Goal: Transaction & Acquisition: Purchase product/service

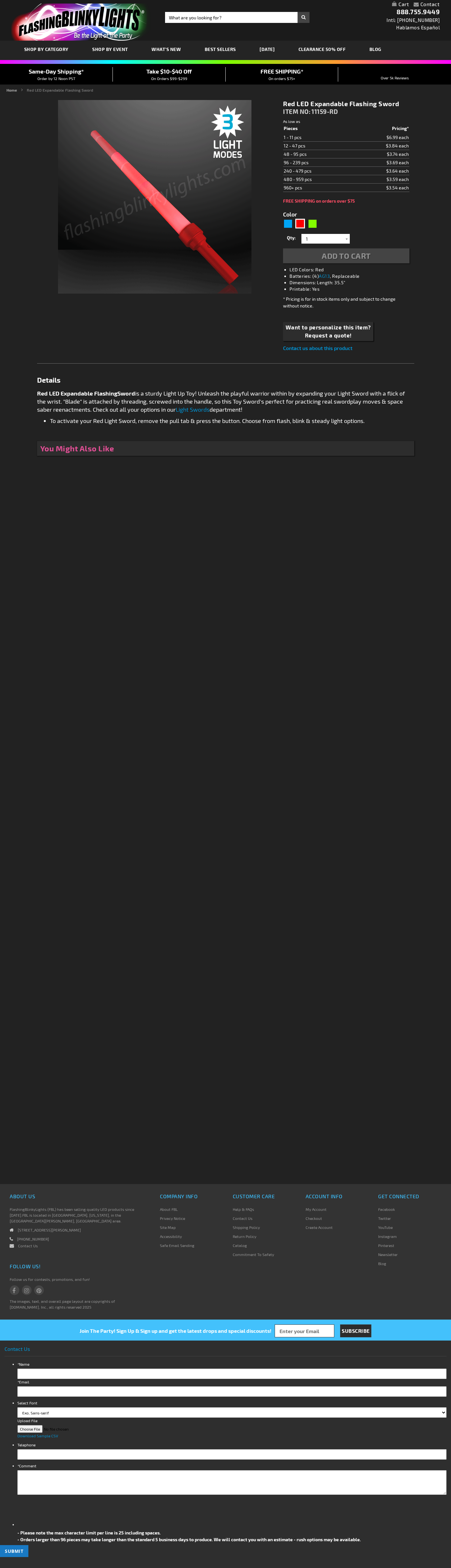
type input "5641"
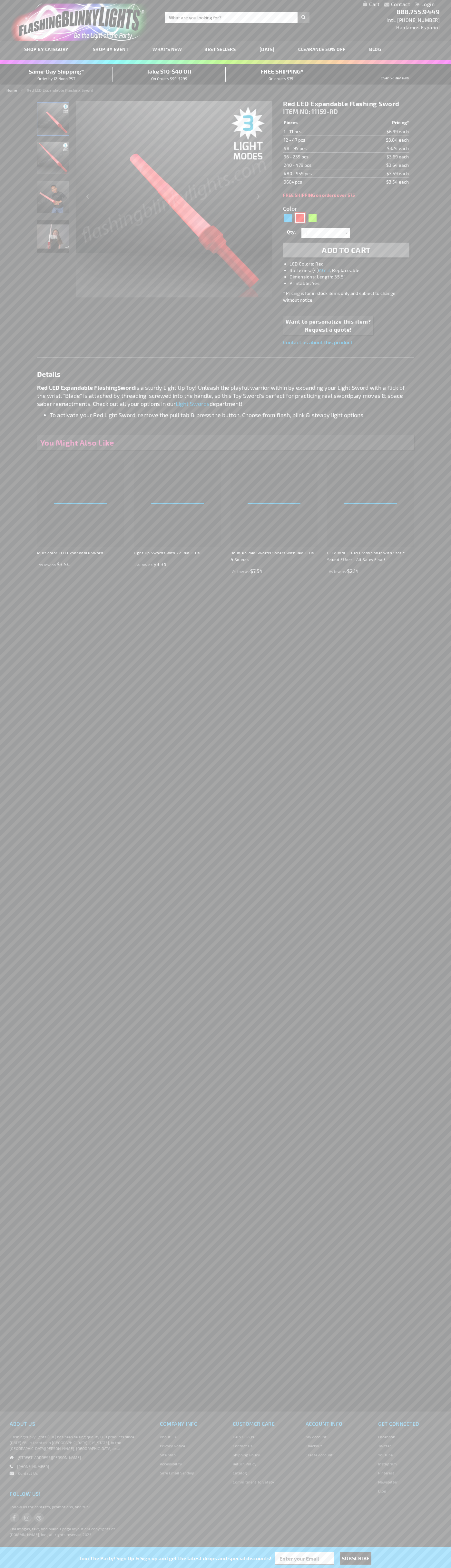
click at [300, 218] on div "Red" at bounding box center [300, 218] width 10 height 10
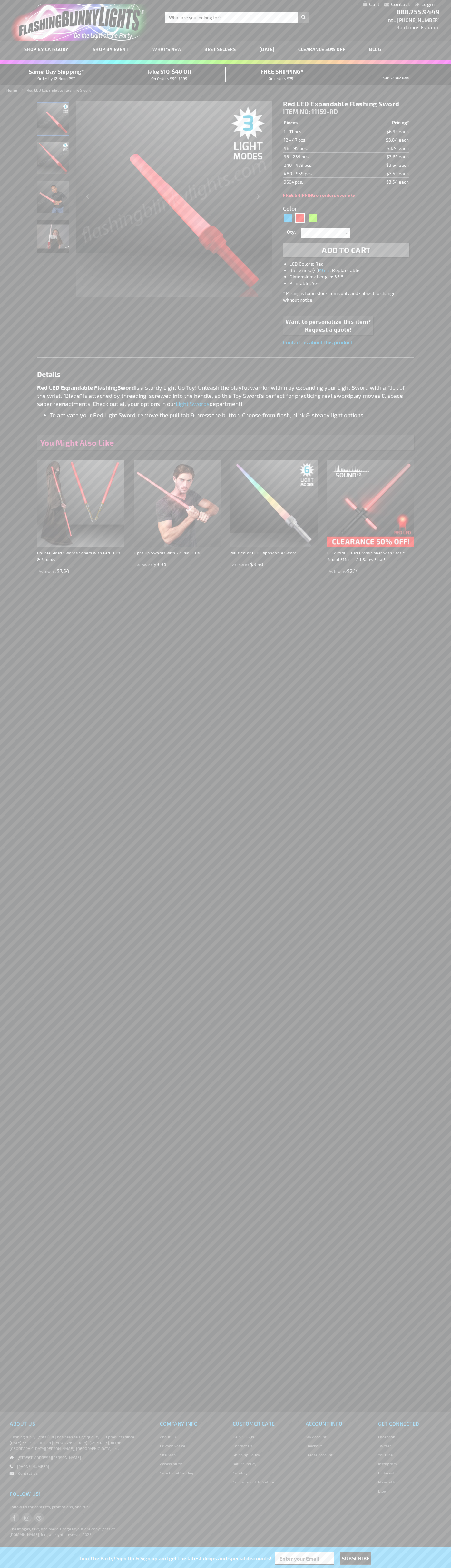
click at [346, 250] on span "Add to Cart" at bounding box center [346, 249] width 49 height 9
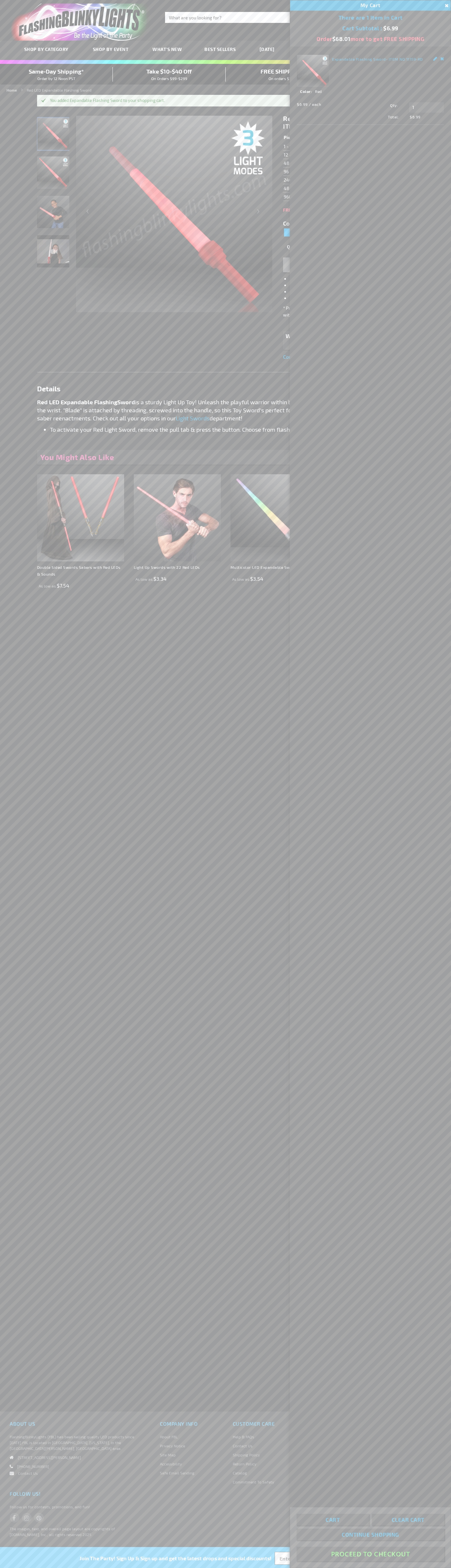
click at [371, 1554] on button "Proceed To Checkout" at bounding box center [370, 1553] width 148 height 15
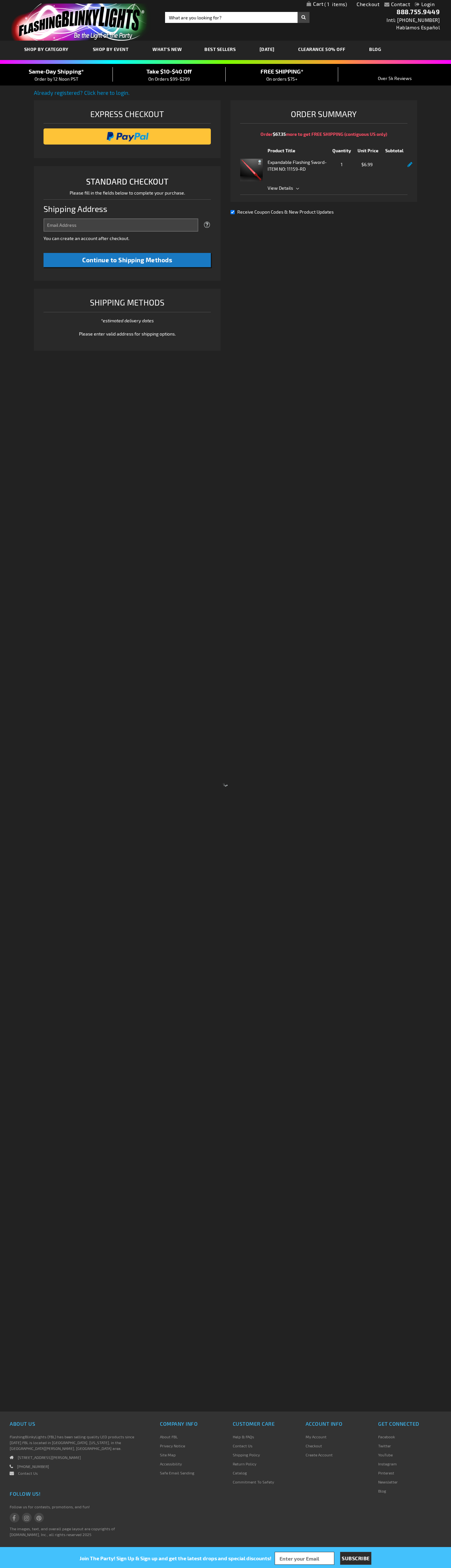
select select "US"
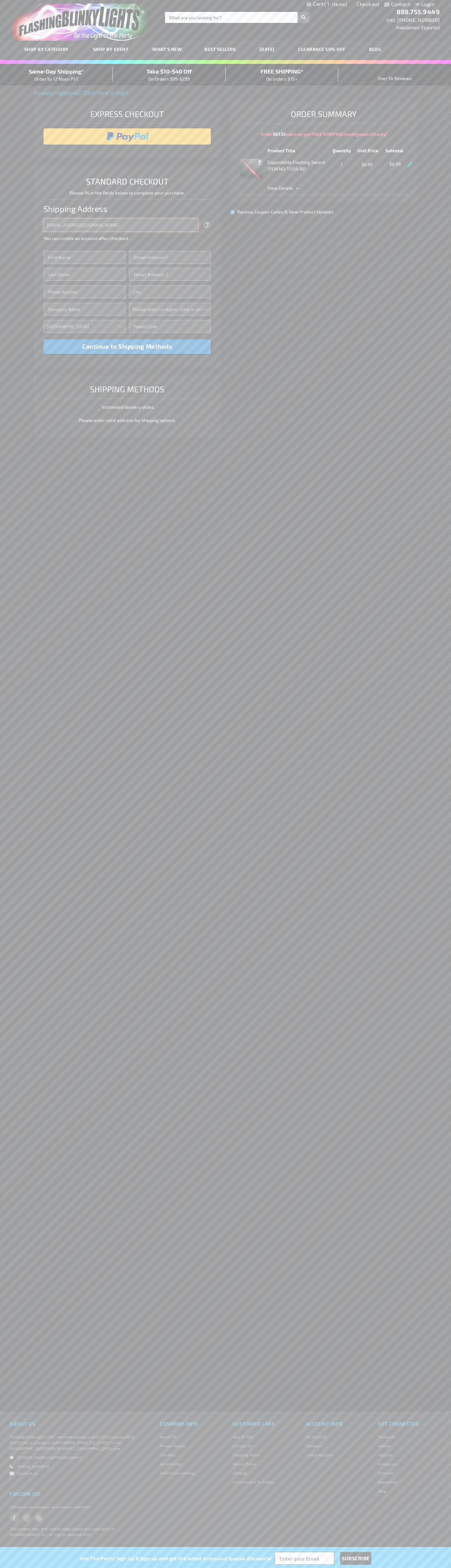
type input "johnsmith005@storebotmail.joonix.net"
type input "John"
type input "76 Ninth Avenue"
type input "First floor"
type input "new york"
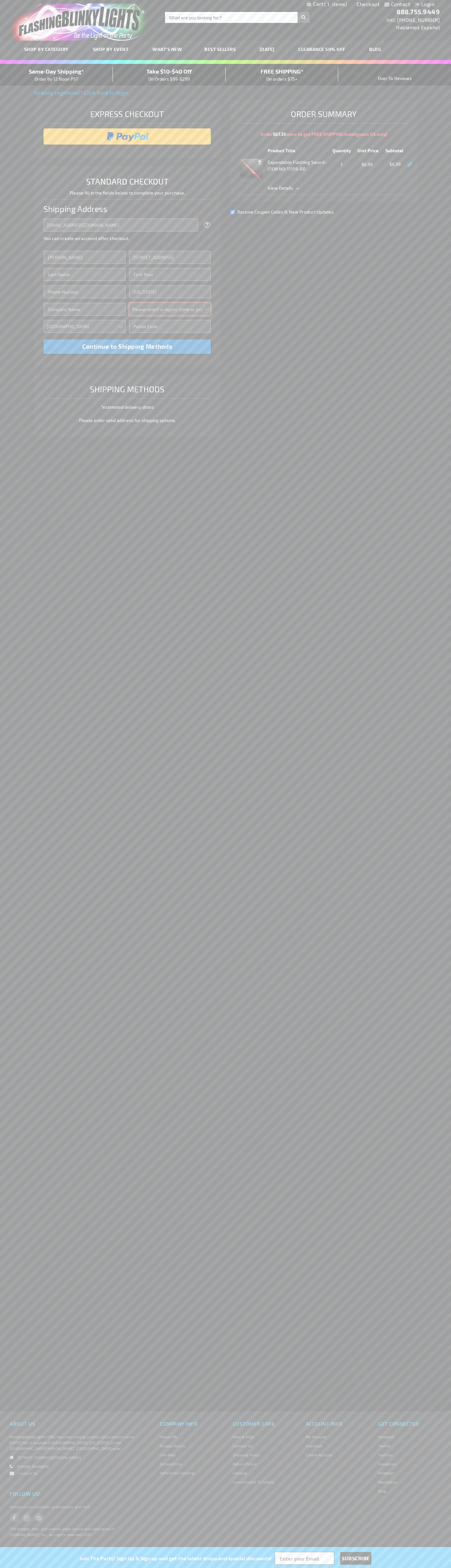
select select "43"
type input "10011"
type input "Smith"
type input "6502530000"
type input "John Smith"
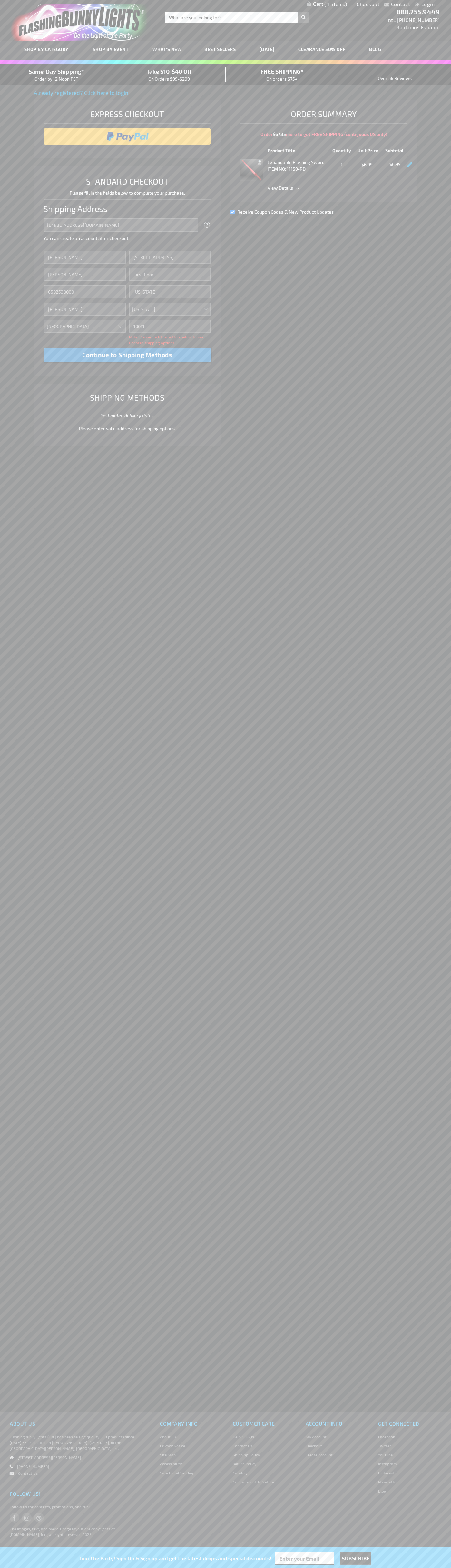
click at [56, 75] on div "Same-Day Shipping* Order by 12 Noon PST" at bounding box center [56, 75] width 113 height 15
click at [128, 137] on input "image" at bounding box center [127, 136] width 161 height 13
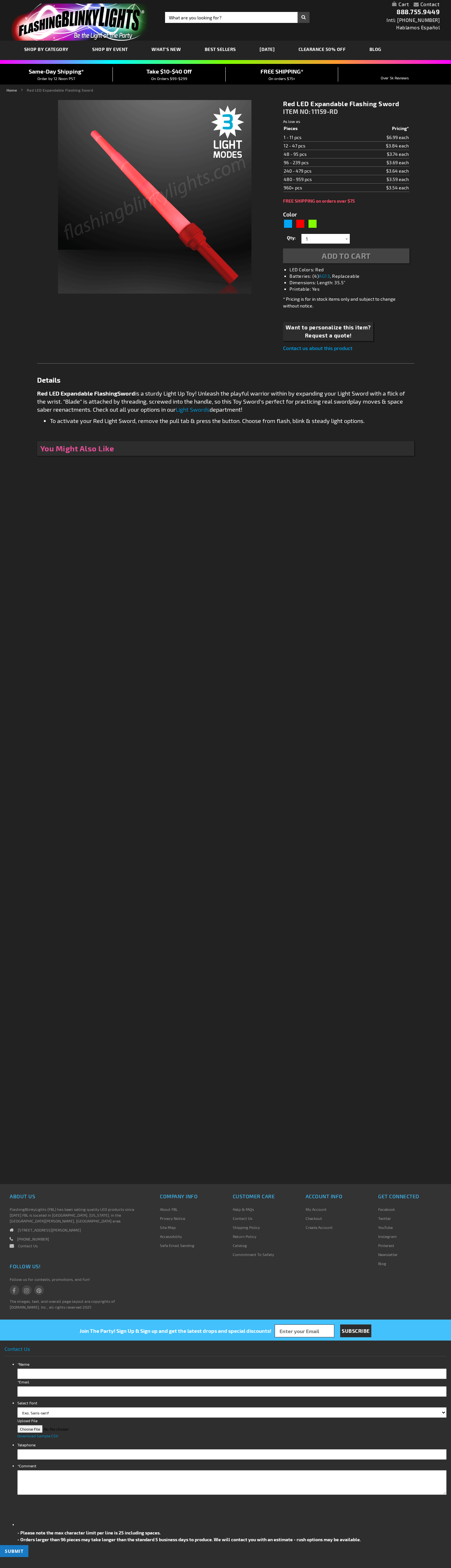
type input "5641"
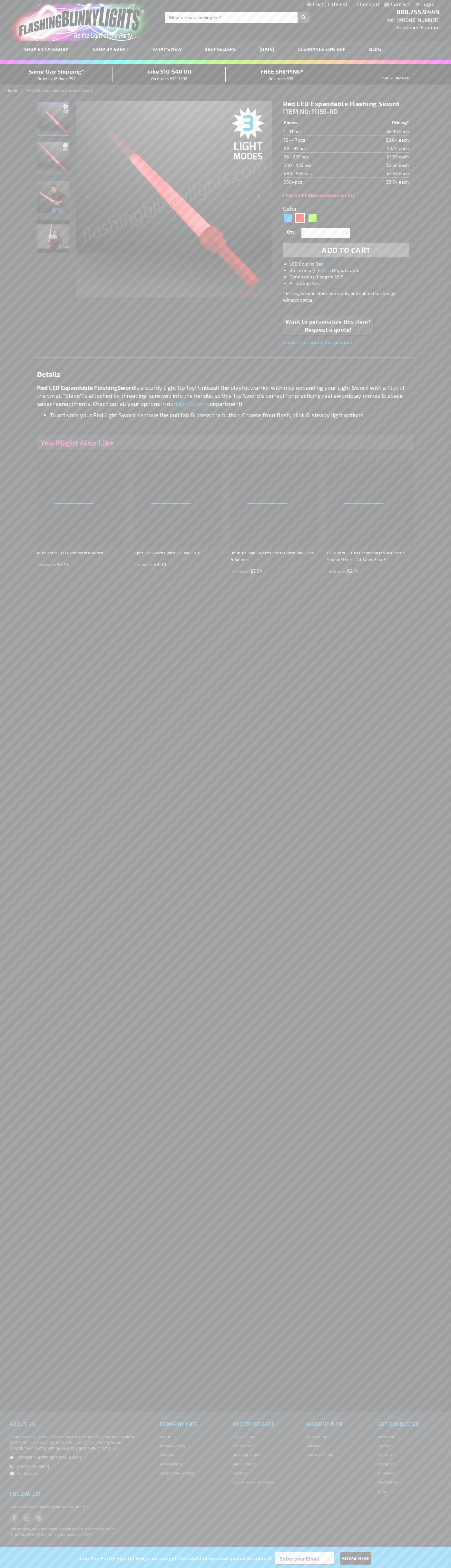
click at [327, 5] on span "1" at bounding box center [335, 4] width 23 height 6
